Goal: Find specific page/section

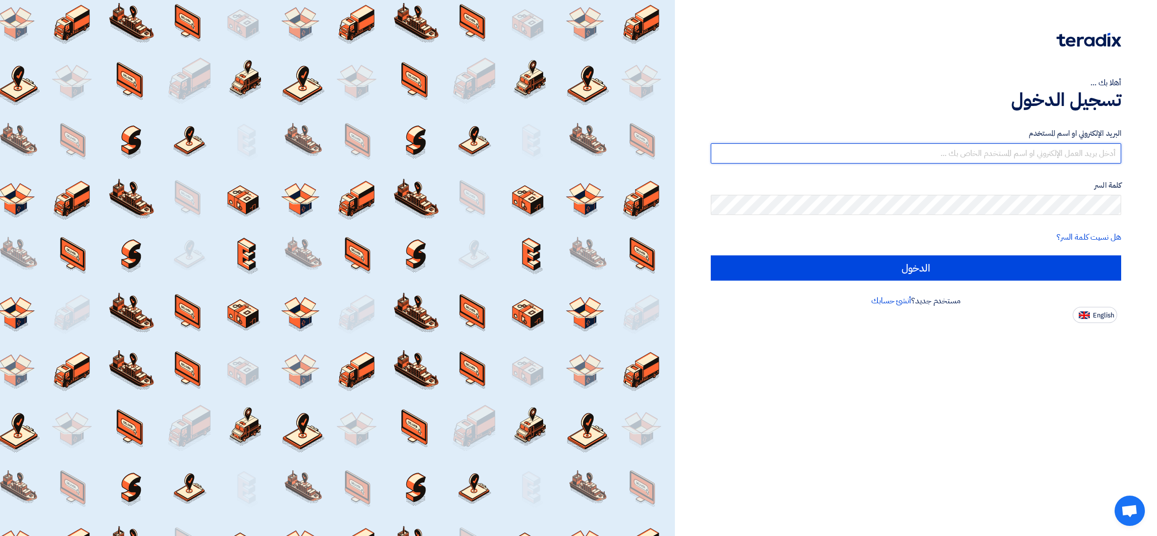
click at [907, 146] on input "text" at bounding box center [916, 153] width 410 height 20
click at [1076, 152] on input "[EMAIL_ADDRESS]@00" at bounding box center [916, 153] width 410 height 20
drag, startPoint x: 1075, startPoint y: 155, endPoint x: 1129, endPoint y: 154, distance: 54.0
click at [1129, 154] on div "أهلا بك ... تسجيل الدخول البريد الإلكتروني او اسم [PERSON_NAME] [PERSON_NAME][E…" at bounding box center [916, 161] width 467 height 323
type input "[EMAIL_ADDRESS][DOMAIN_NAME]"
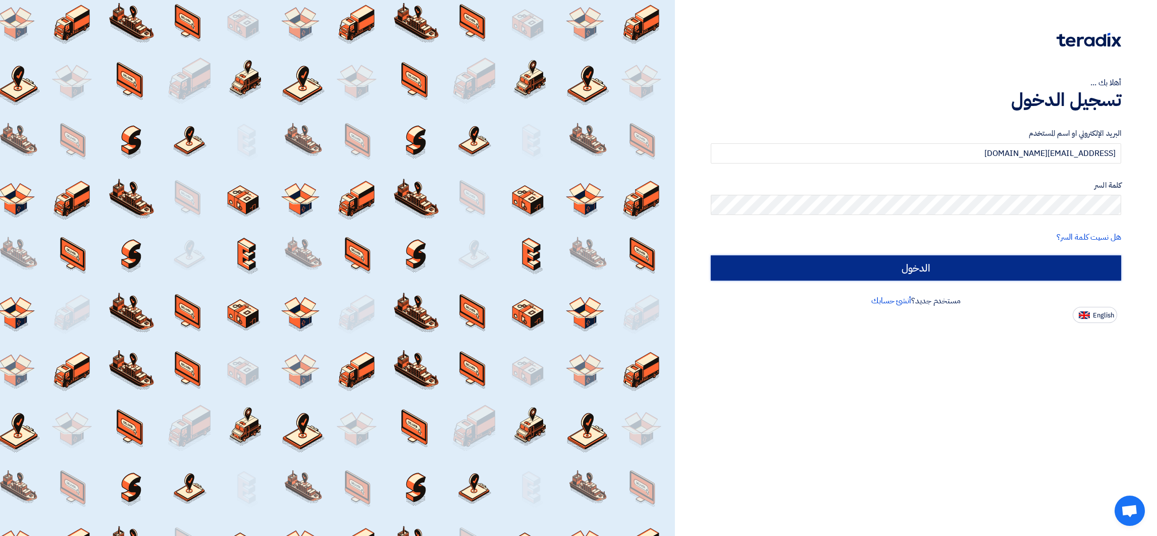
click at [937, 264] on input "الدخول" at bounding box center [916, 267] width 410 height 25
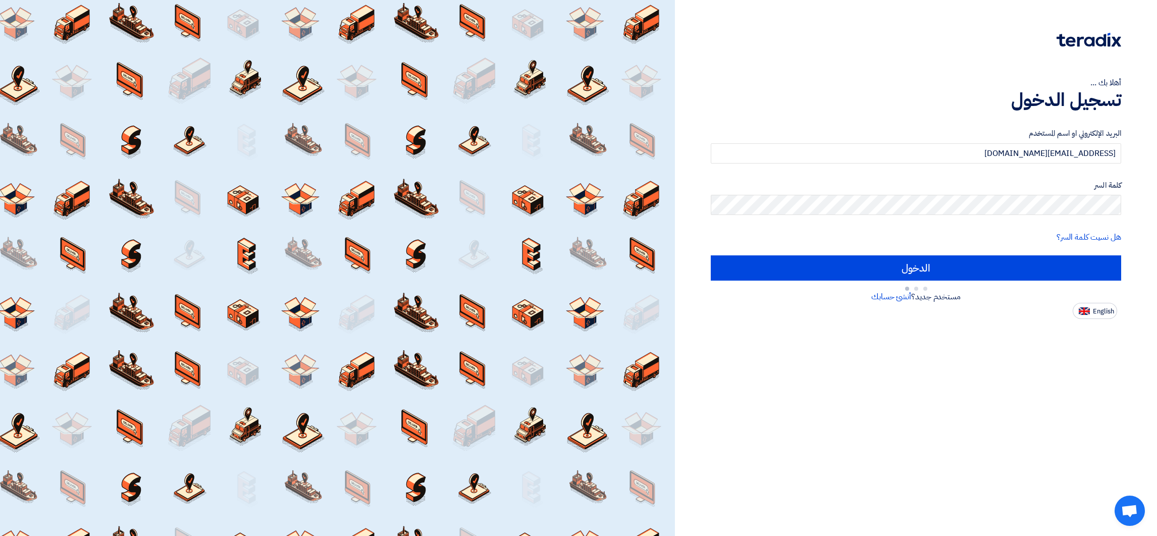
click at [1088, 314] on button "English" at bounding box center [1095, 311] width 44 height 16
type input "Sign in"
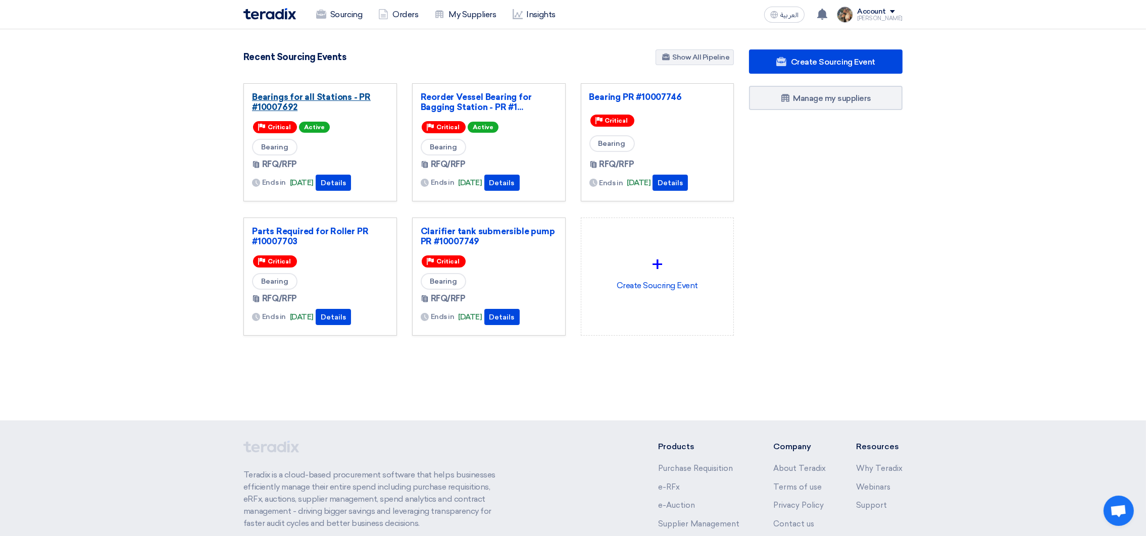
click at [318, 101] on link "Bearings for all Stations - PR #10007692" at bounding box center [320, 102] width 136 height 20
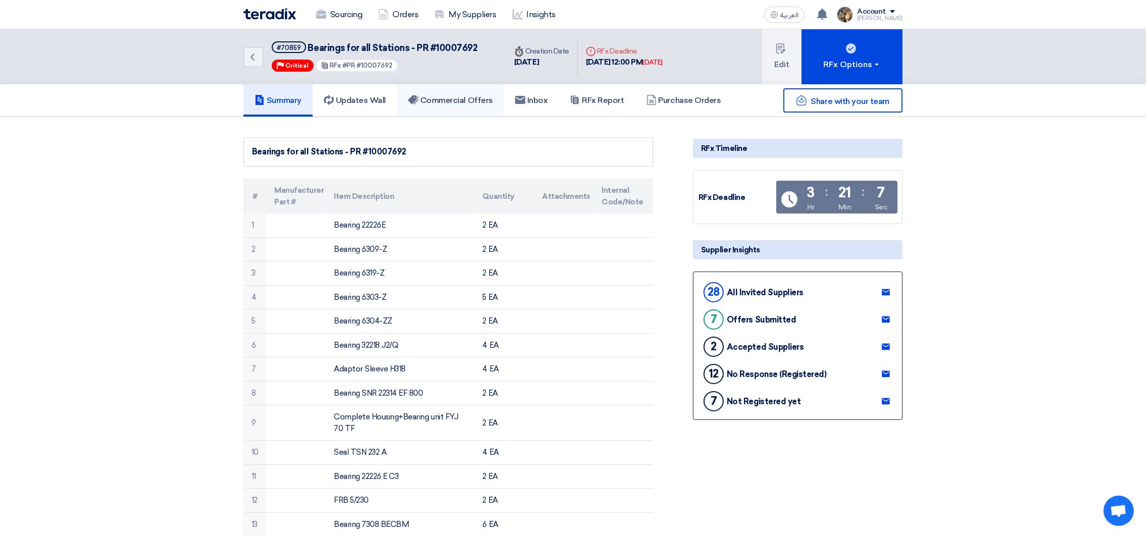
click at [456, 114] on link "Commercial Offers" at bounding box center [450, 100] width 107 height 32
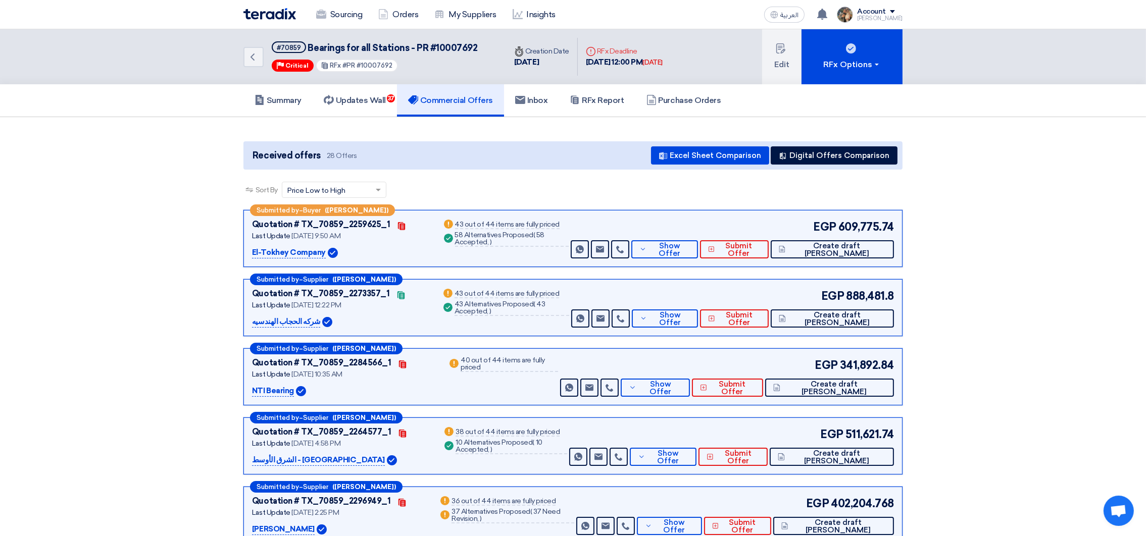
click at [278, 8] on img at bounding box center [269, 14] width 53 height 12
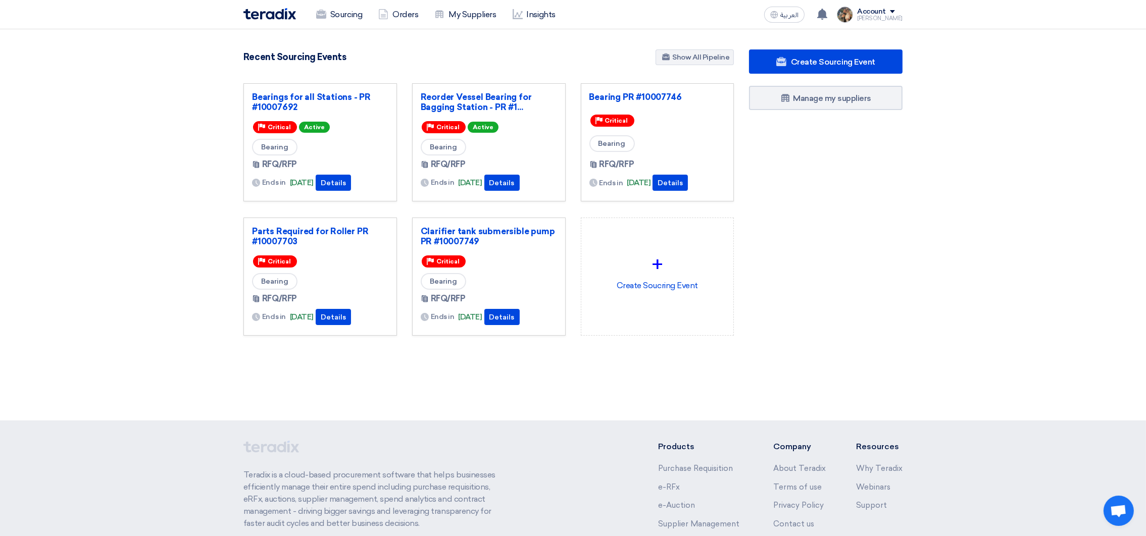
click at [475, 55] on div "Recent Sourcing Events Show All Pipeline" at bounding box center [488, 58] width 490 height 18
